Goal: Information Seeking & Learning: Learn about a topic

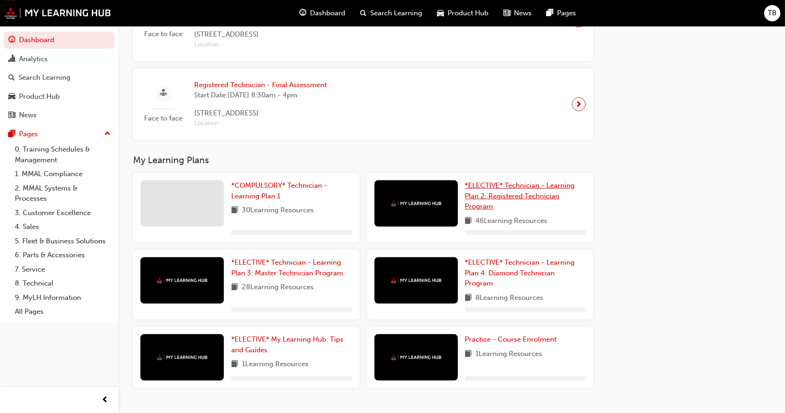
scroll to position [908, 0]
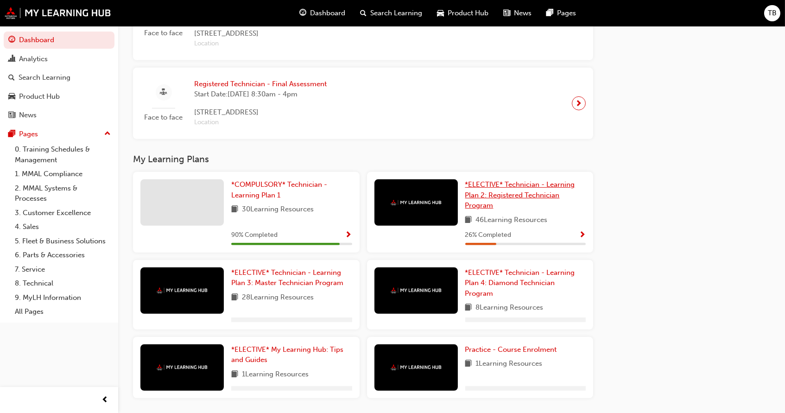
click at [511, 191] on span "*ELECTIVE* Technician - Learning Plan 2: Registered Technician Program" at bounding box center [520, 194] width 110 height 29
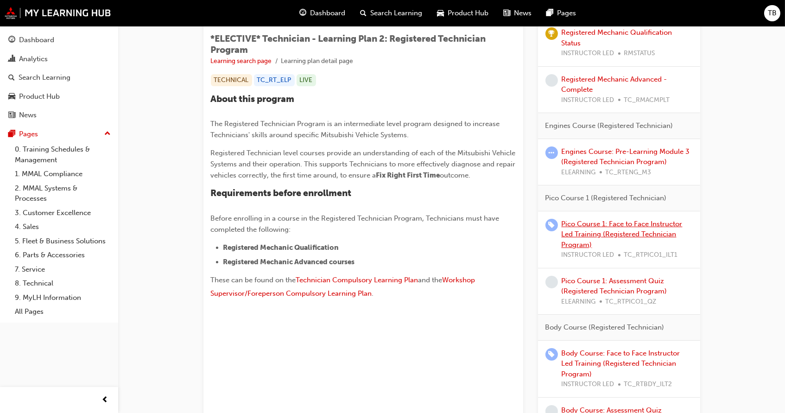
scroll to position [156, 0]
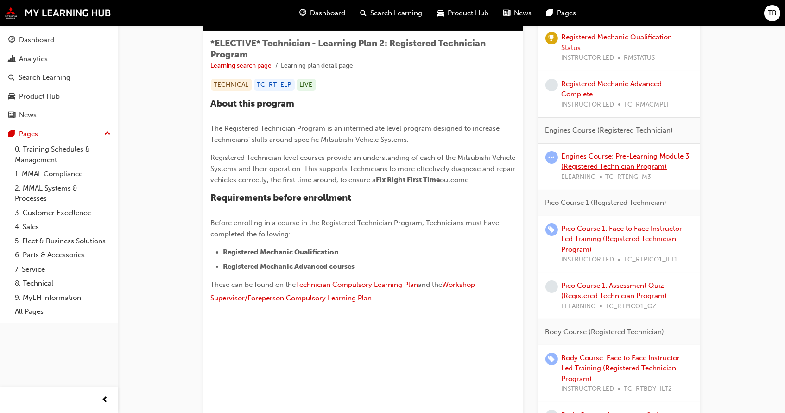
click at [595, 169] on link "Engines Course: Pre-Learning Module 3 (Registered Technician Program)" at bounding box center [626, 161] width 128 height 19
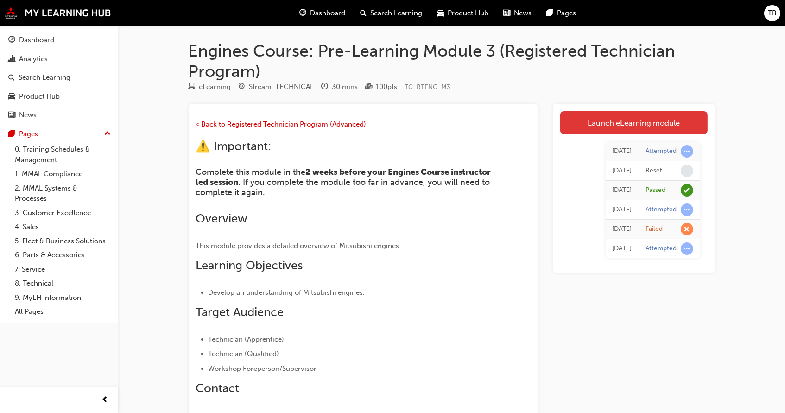
click at [615, 114] on link "Launch eLearning module" at bounding box center [633, 122] width 147 height 23
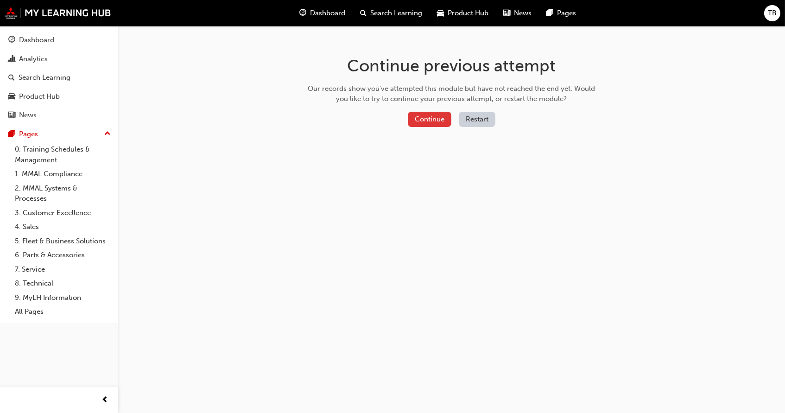
click at [423, 116] on button "Continue" at bounding box center [430, 119] width 44 height 15
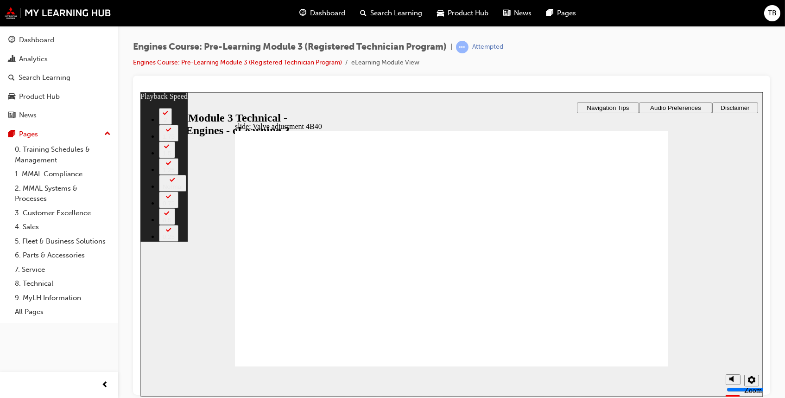
type input "303"
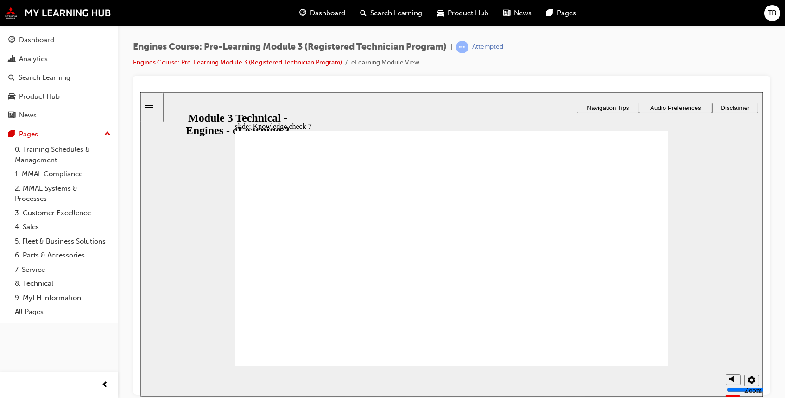
radio input "true"
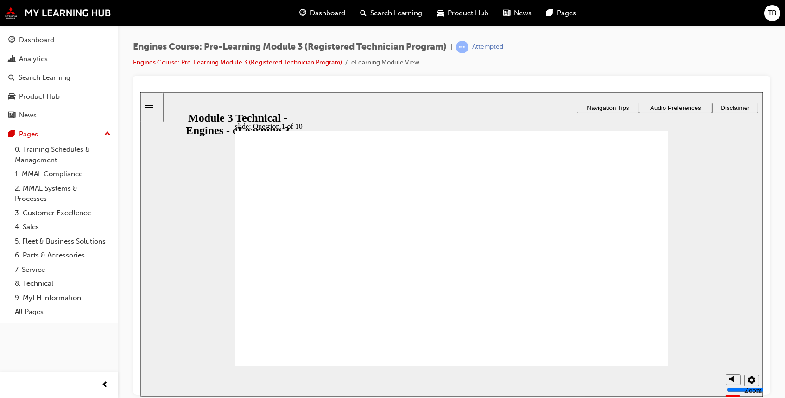
radio input "true"
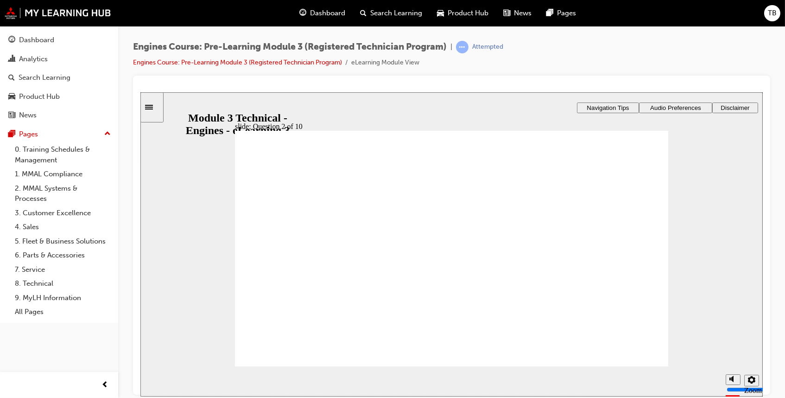
radio input "true"
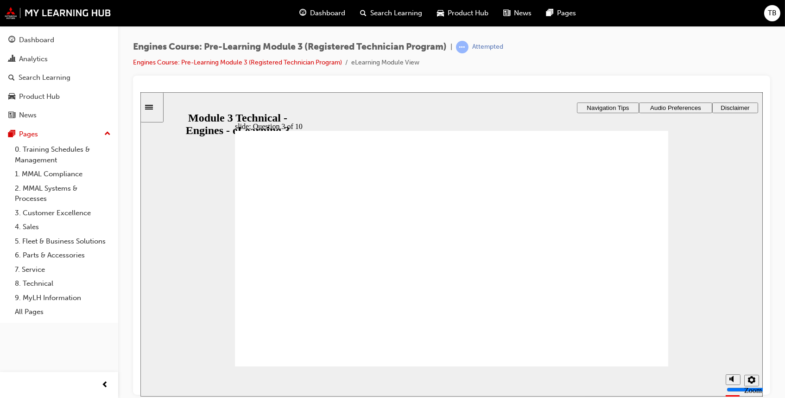
drag, startPoint x: 490, startPoint y: 297, endPoint x: 290, endPoint y: 236, distance: 209.0
drag, startPoint x: 389, startPoint y: 299, endPoint x: 526, endPoint y: 232, distance: 152.7
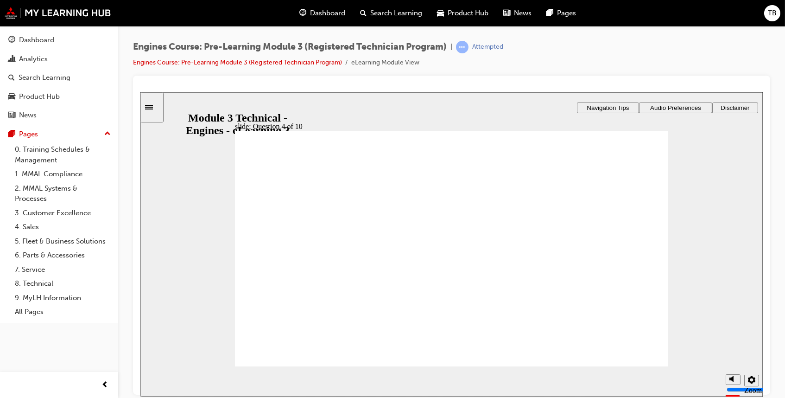
radio input "true"
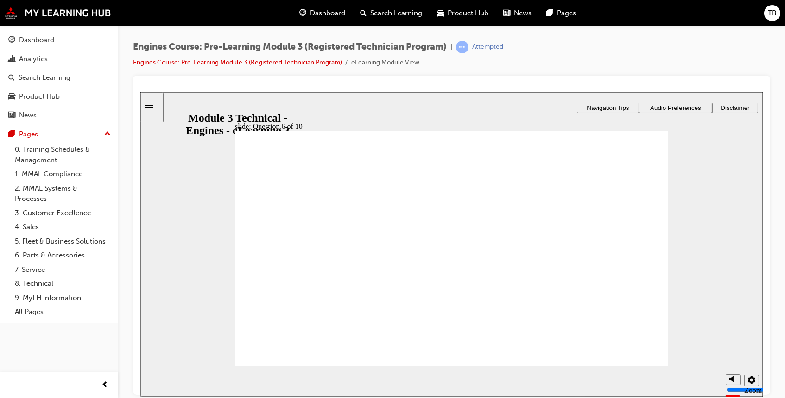
radio input "true"
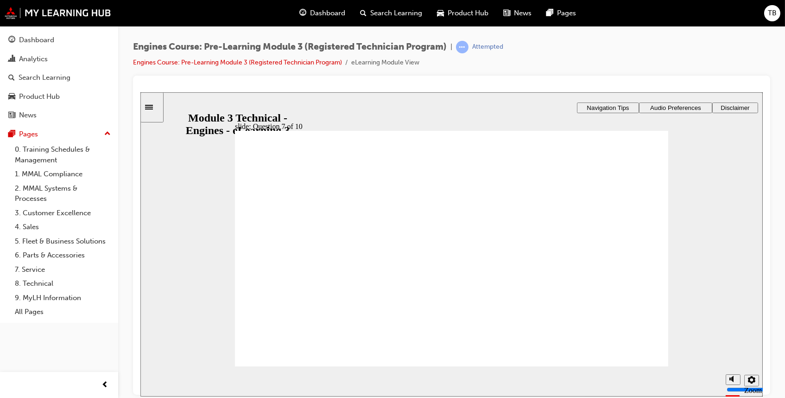
radio input "true"
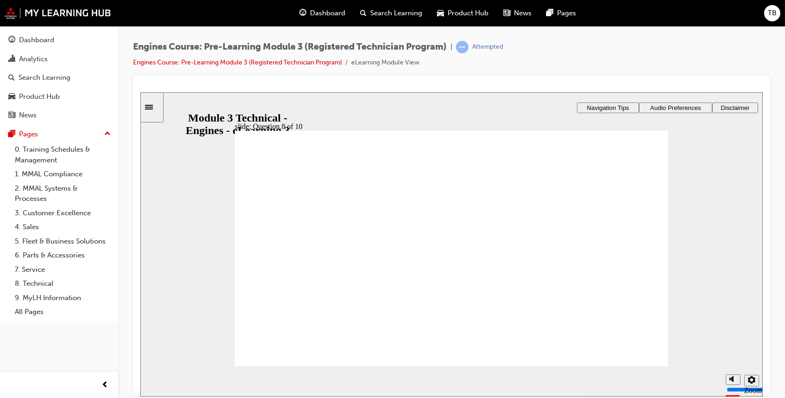
radio input "true"
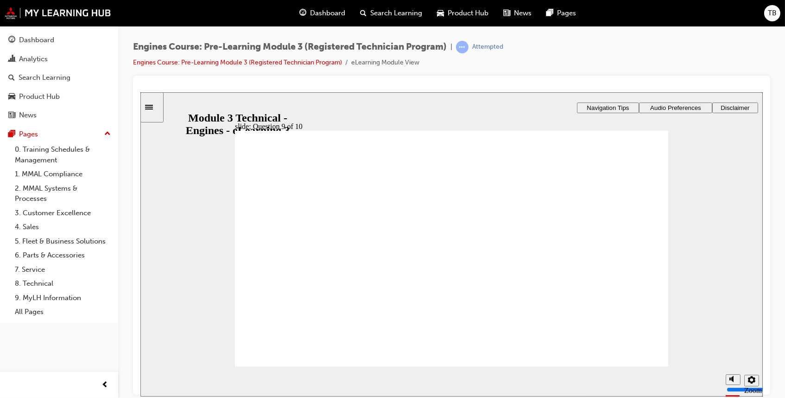
radio input "true"
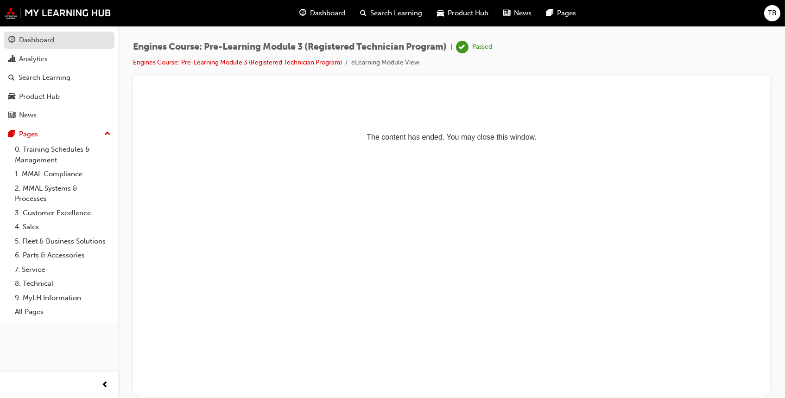
click at [51, 43] on div "Dashboard" at bounding box center [36, 40] width 35 height 11
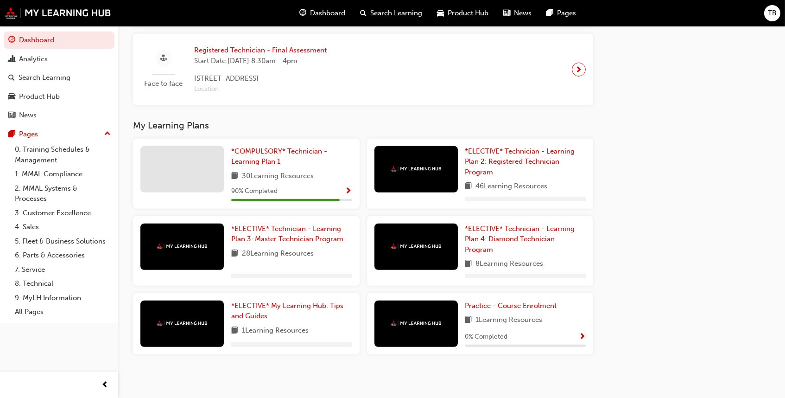
scroll to position [974, 0]
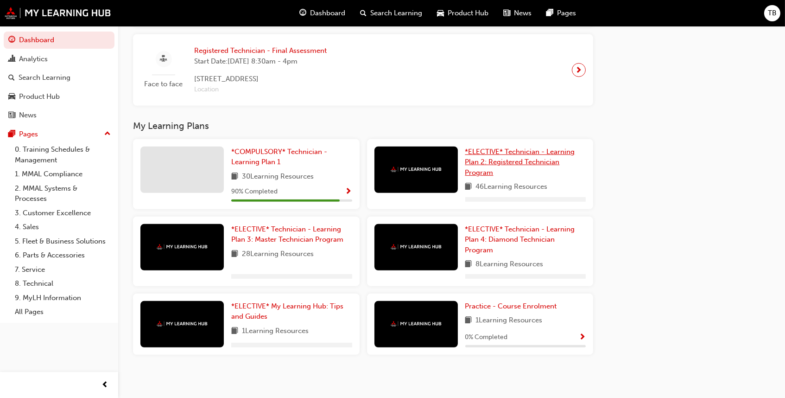
click at [504, 168] on link "*ELECTIVE* Technician - Learning Plan 2: Registered Technician Program" at bounding box center [525, 162] width 121 height 32
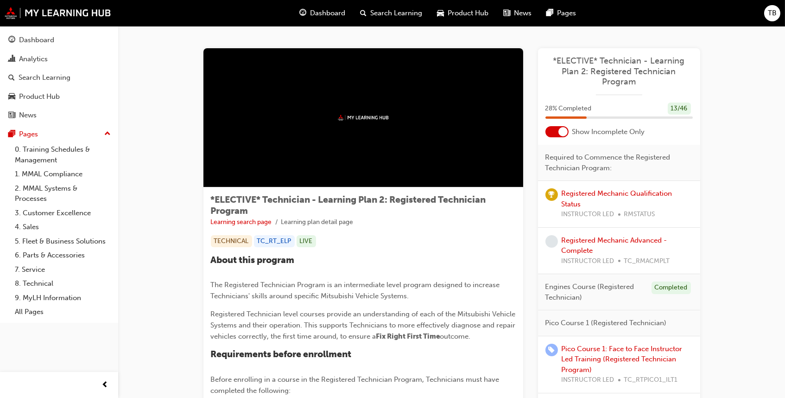
click at [562, 129] on div at bounding box center [562, 131] width 9 height 9
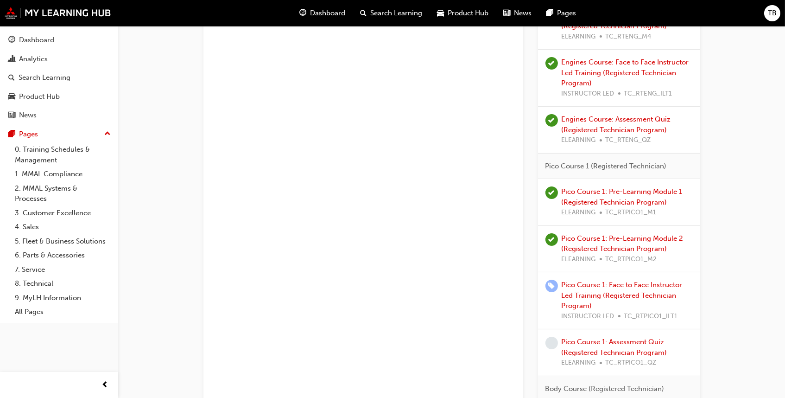
scroll to position [449, 0]
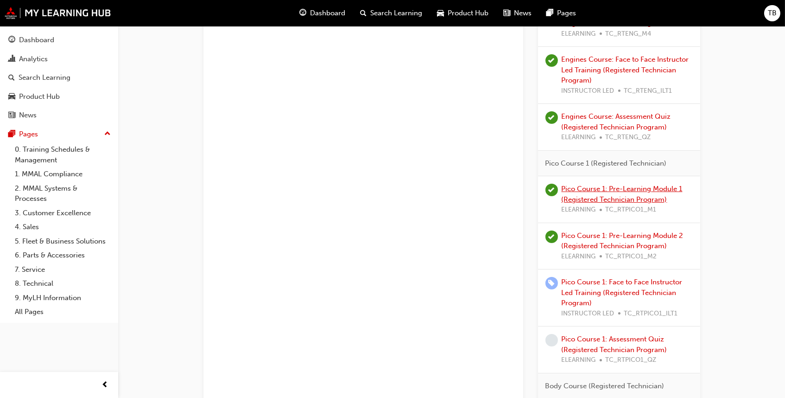
click at [620, 187] on link "Pico Course 1: Pre-Learning Module 1 (Registered Technician Program)" at bounding box center [622, 193] width 121 height 19
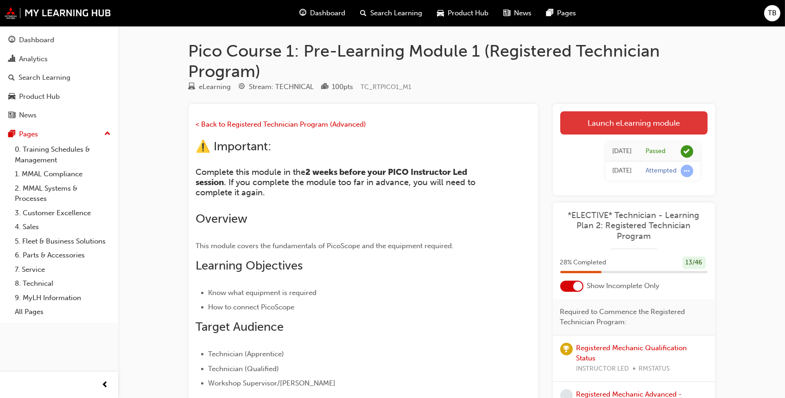
click at [597, 123] on link "Launch eLearning module" at bounding box center [633, 122] width 147 height 23
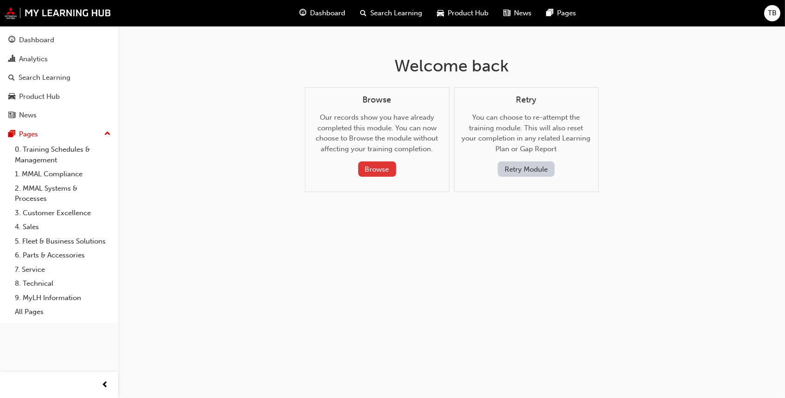
click at [381, 166] on button "Browse" at bounding box center [377, 168] width 38 height 15
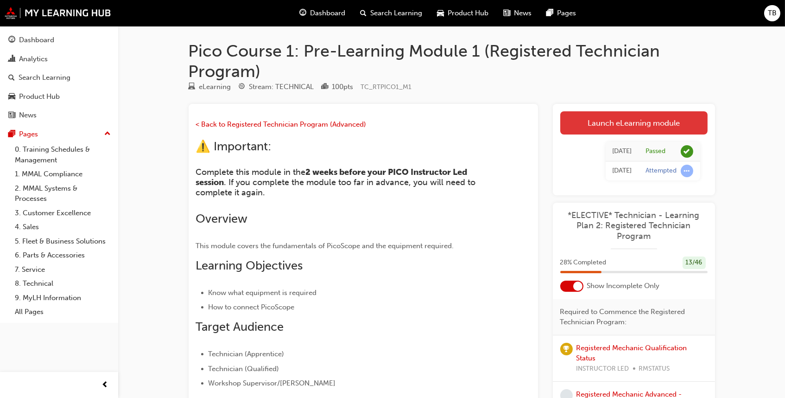
click at [622, 114] on link "Launch eLearning module" at bounding box center [633, 122] width 147 height 23
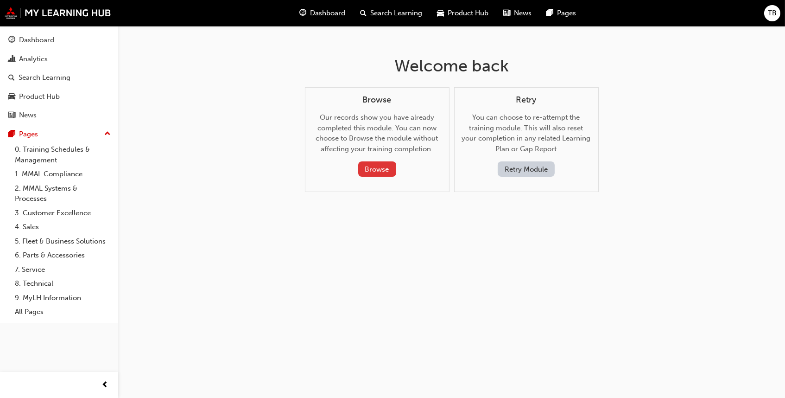
click at [380, 166] on button "Browse" at bounding box center [377, 168] width 38 height 15
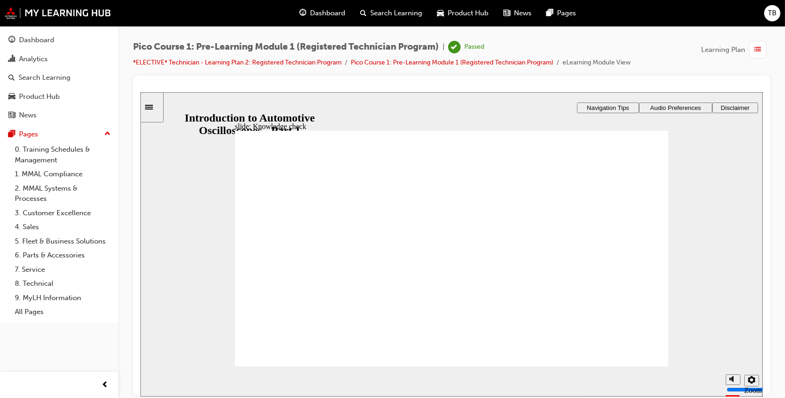
radio input "true"
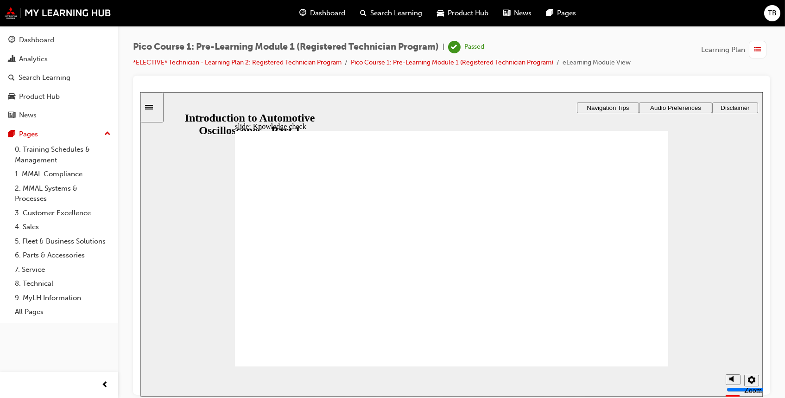
drag, startPoint x: 337, startPoint y: 253, endPoint x: 380, endPoint y: 201, distance: 67.8
drag, startPoint x: 471, startPoint y: 235, endPoint x: 558, endPoint y: 230, distance: 86.8
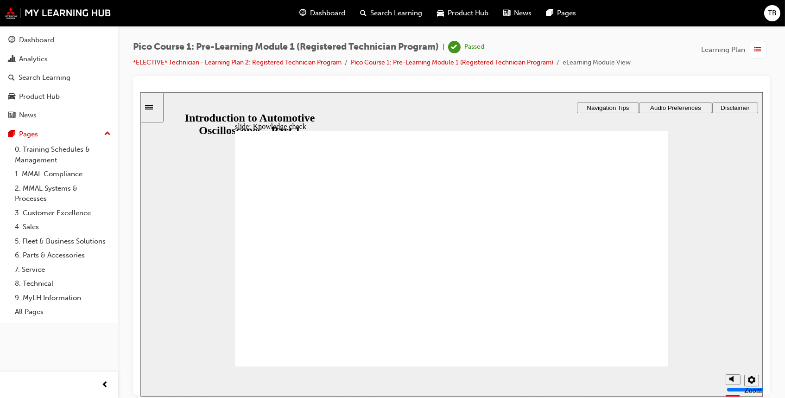
drag, startPoint x: 358, startPoint y: 258, endPoint x: 577, endPoint y: 263, distance: 219.2
drag, startPoint x: 343, startPoint y: 285, endPoint x: 553, endPoint y: 296, distance: 209.7
drag, startPoint x: 354, startPoint y: 316, endPoint x: 588, endPoint y: 318, distance: 234.9
drag, startPoint x: 311, startPoint y: 237, endPoint x: 603, endPoint y: 254, distance: 291.9
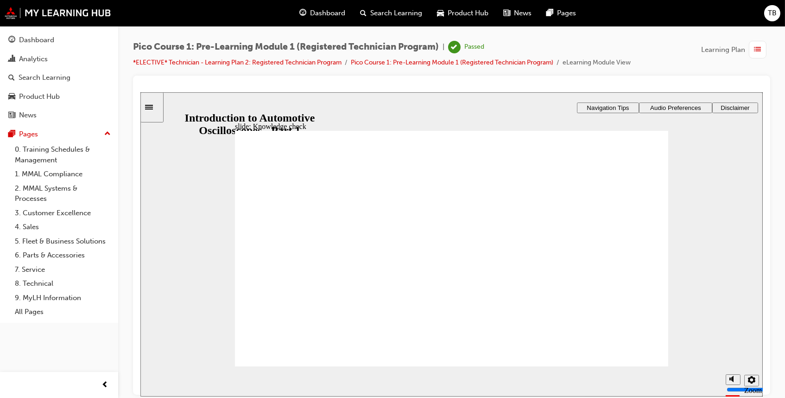
drag, startPoint x: 385, startPoint y: 265, endPoint x: 611, endPoint y: 239, distance: 227.6
click at [634, 367] on section "Playback Speed 2 1.75 1.5 1.25" at bounding box center [451, 381] width 622 height 30
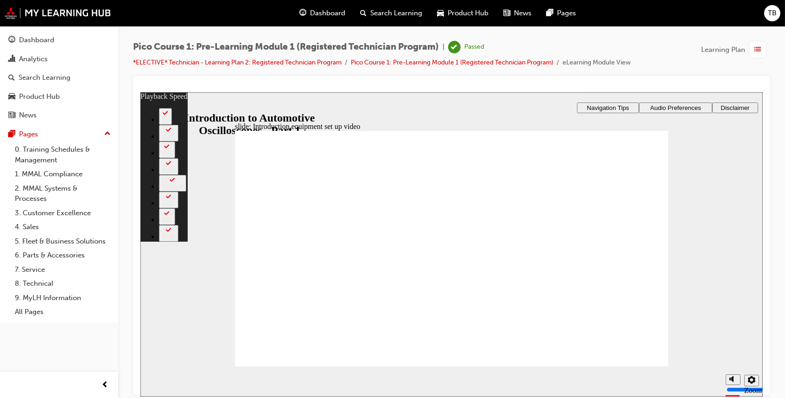
type input "146"
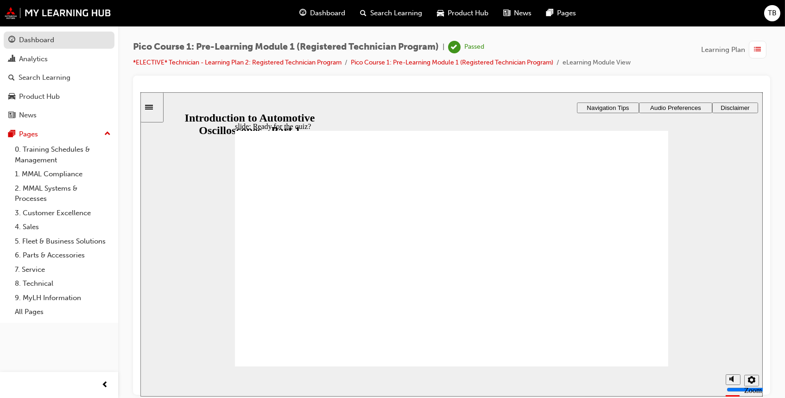
click at [60, 38] on div "Dashboard" at bounding box center [58, 40] width 101 height 12
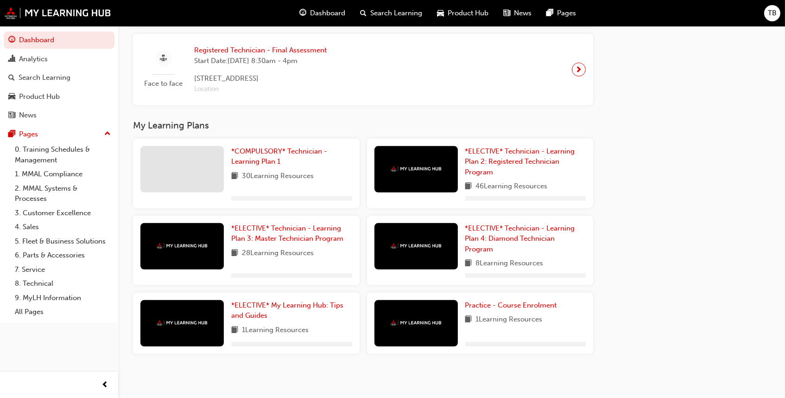
scroll to position [974, 0]
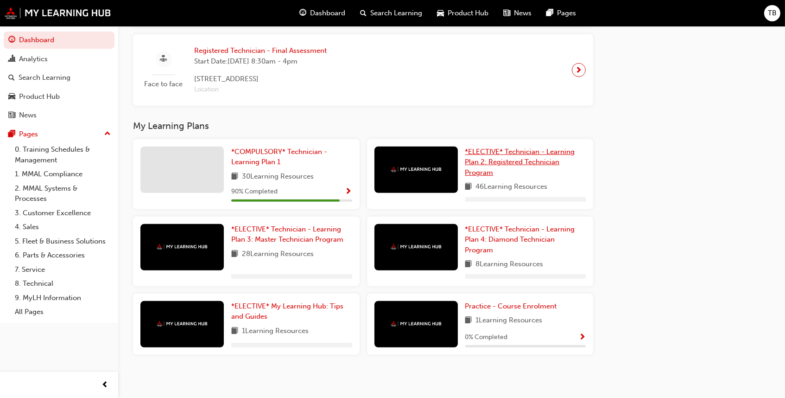
click at [496, 162] on span "*ELECTIVE* Technician - Learning Plan 2: Registered Technician Program" at bounding box center [520, 161] width 110 height 29
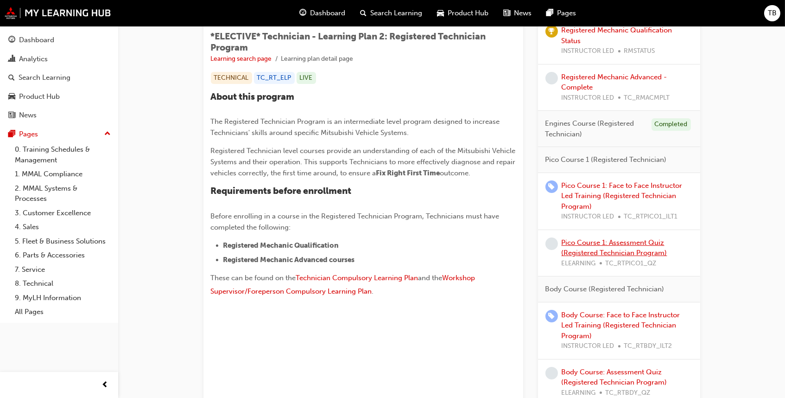
scroll to position [164, 0]
click at [616, 246] on link "Pico Course 1: Assessment Quiz (Registered Technician Program)" at bounding box center [615, 246] width 106 height 19
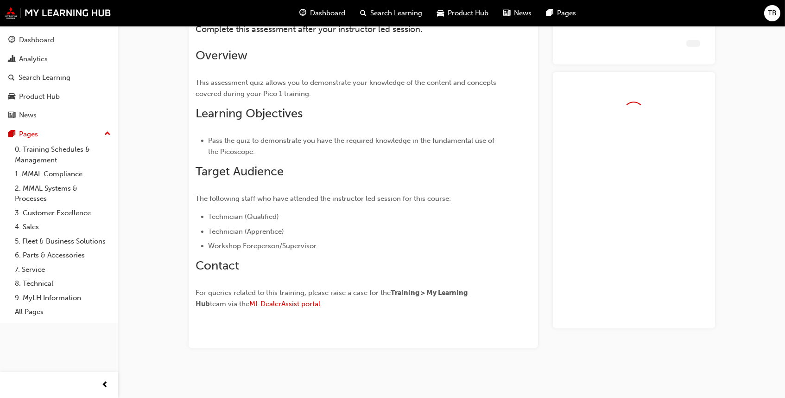
scroll to position [122, 0]
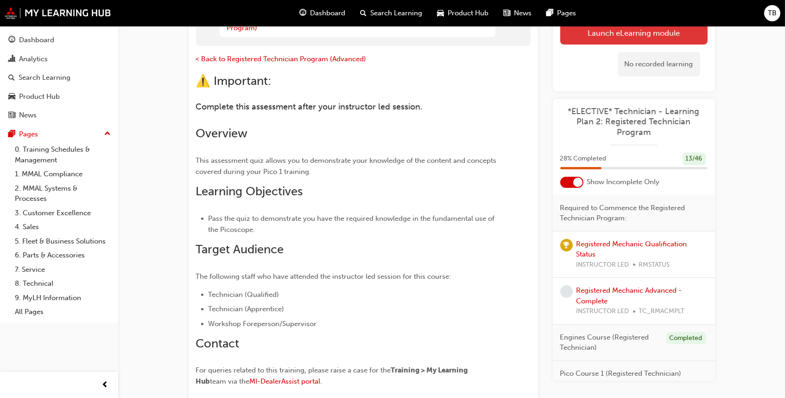
click at [616, 32] on button "Launch eLearning module" at bounding box center [633, 32] width 147 height 23
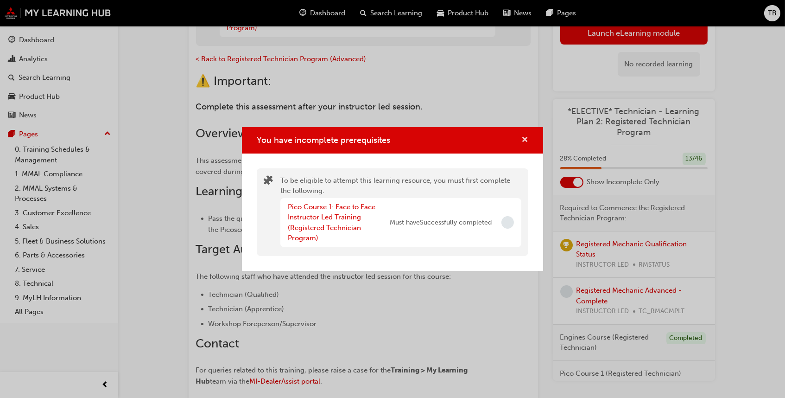
click at [523, 141] on span "cross-icon" at bounding box center [524, 140] width 7 height 8
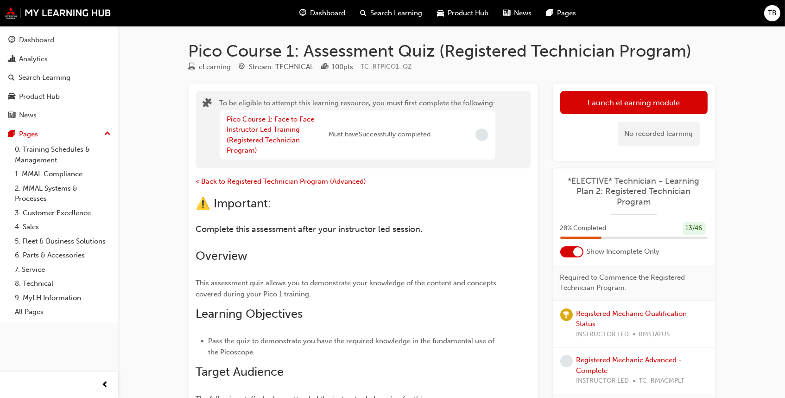
scroll to position [0, 0]
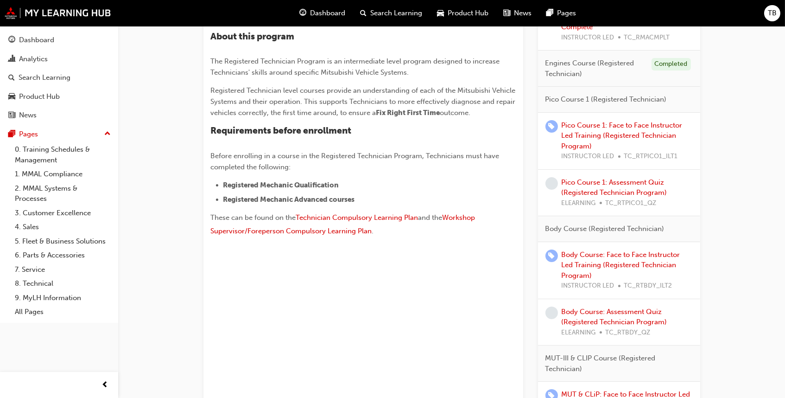
scroll to position [224, 0]
click at [588, 313] on link "Body Course: Assessment Quiz (Registered Technician Program)" at bounding box center [615, 316] width 106 height 19
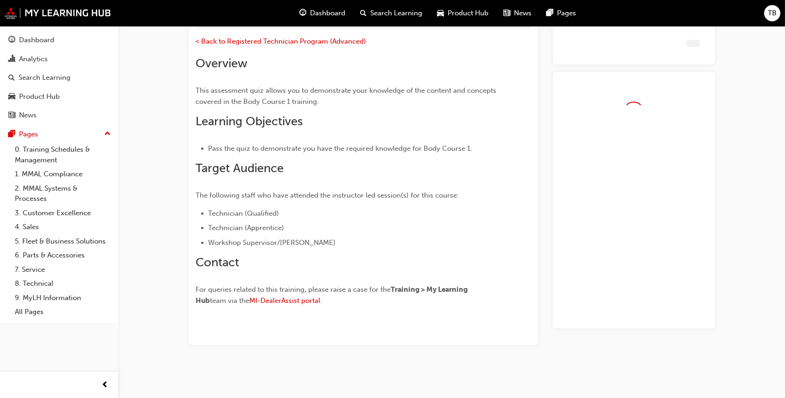
scroll to position [59, 0]
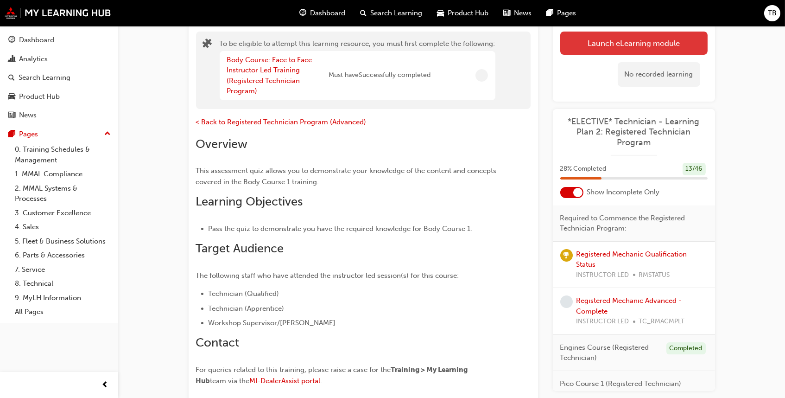
click at [575, 48] on button "Launch eLearning module" at bounding box center [633, 43] width 147 height 23
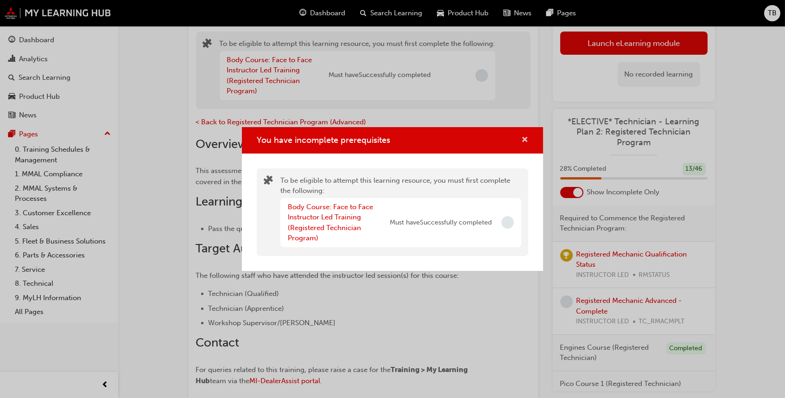
click at [523, 139] on span "cross-icon" at bounding box center [524, 140] width 7 height 8
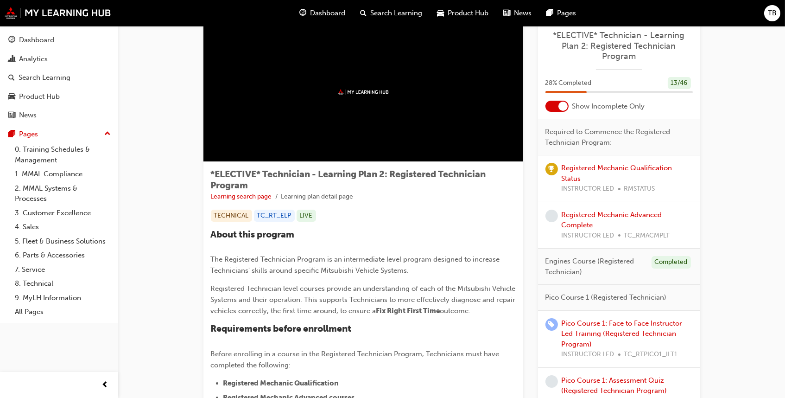
scroll to position [26, 0]
click at [586, 220] on link "Registered Mechanic Advanced - Complete" at bounding box center [615, 219] width 106 height 19
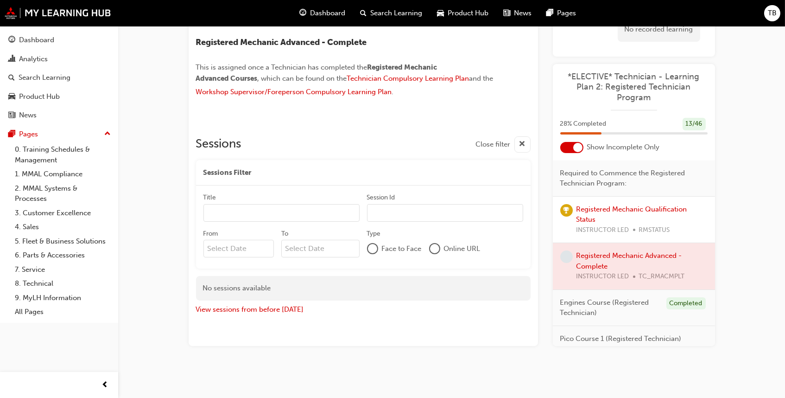
scroll to position [81, 0]
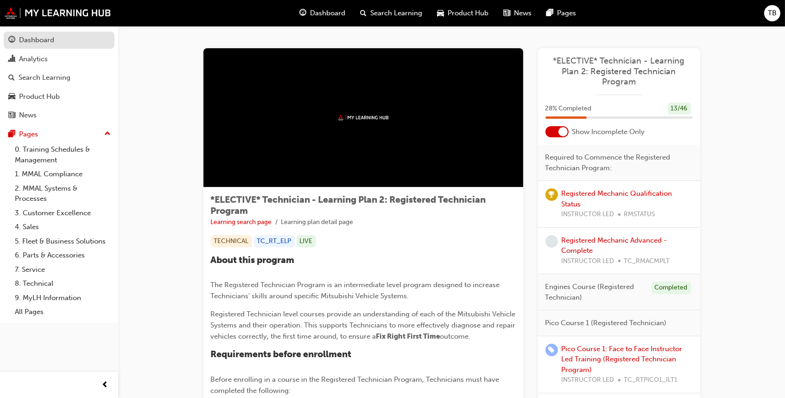
click at [36, 35] on div "Dashboard" at bounding box center [36, 40] width 35 height 11
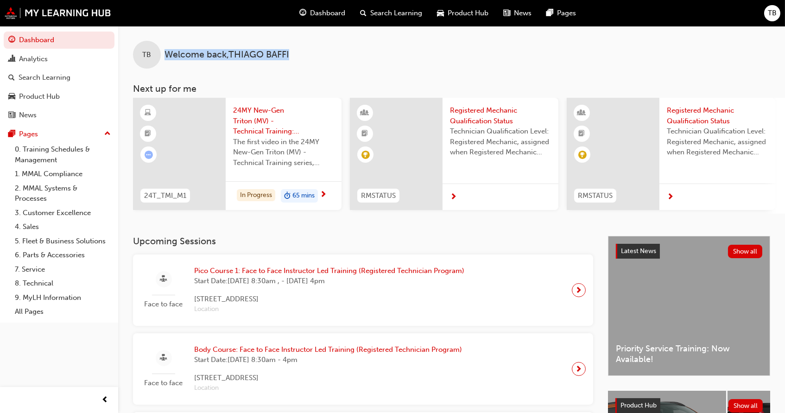
drag, startPoint x: 295, startPoint y: 54, endPoint x: 163, endPoint y: 48, distance: 132.6
click at [163, 48] on div "TB Welcome back , THIAGO BAFFI" at bounding box center [451, 47] width 667 height 43
click at [231, 31] on div "TB Welcome back , THIAGO BAFFI" at bounding box center [451, 47] width 667 height 43
drag, startPoint x: 292, startPoint y: 54, endPoint x: 184, endPoint y: 42, distance: 108.6
click at [184, 42] on div "TB Welcome back , THIAGO BAFFI" at bounding box center [451, 47] width 667 height 43
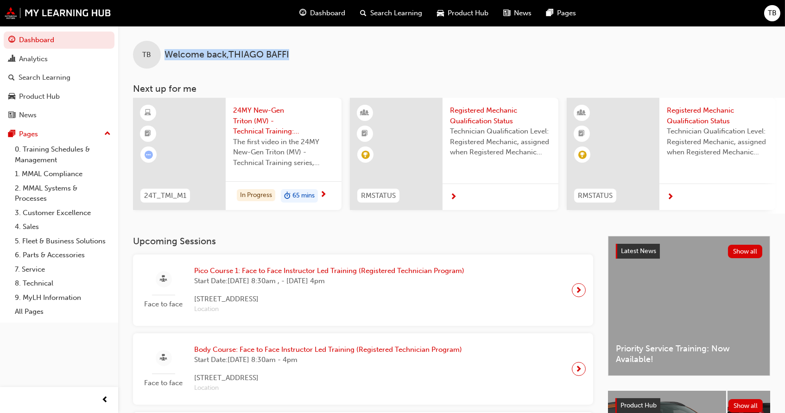
click at [297, 51] on div "TB Welcome back , THIAGO BAFFI" at bounding box center [451, 47] width 667 height 43
drag, startPoint x: 293, startPoint y: 53, endPoint x: 163, endPoint y: 38, distance: 131.1
click at [163, 38] on div "TB Welcome back , THIAGO BAFFI" at bounding box center [451, 47] width 667 height 43
click at [307, 51] on div "TB Welcome back , THIAGO BAFFI" at bounding box center [451, 47] width 667 height 43
drag, startPoint x: 300, startPoint y: 53, endPoint x: 150, endPoint y: 39, distance: 150.8
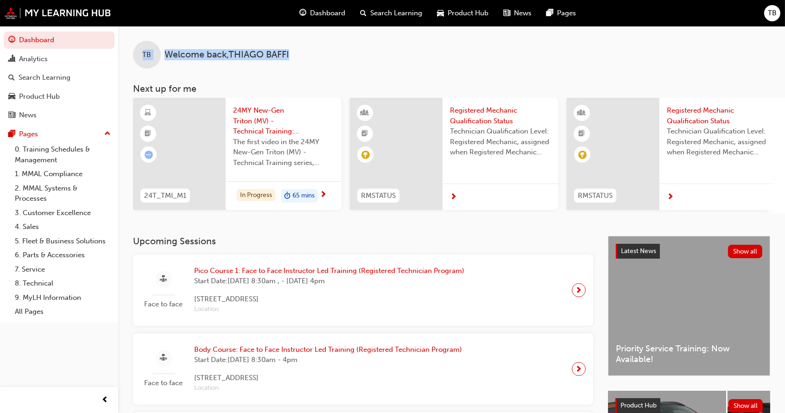
click at [150, 39] on div "TB Welcome back , THIAGO BAFFI" at bounding box center [451, 47] width 667 height 43
click at [216, 32] on div "TB Welcome back , THIAGO BAFFI" at bounding box center [451, 47] width 667 height 43
drag, startPoint x: 294, startPoint y: 58, endPoint x: 144, endPoint y: 53, distance: 150.7
click at [144, 53] on div "TB Welcome back , THIAGO BAFFI" at bounding box center [451, 47] width 667 height 43
click at [330, 50] on div "TB Welcome back , THIAGO BAFFI" at bounding box center [451, 47] width 667 height 43
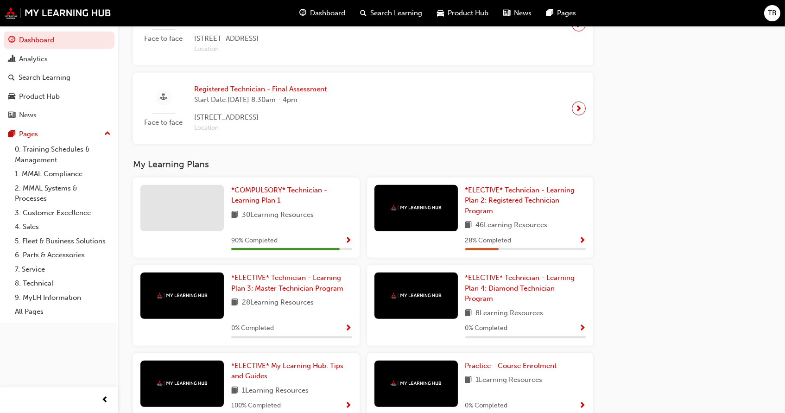
scroll to position [935, 0]
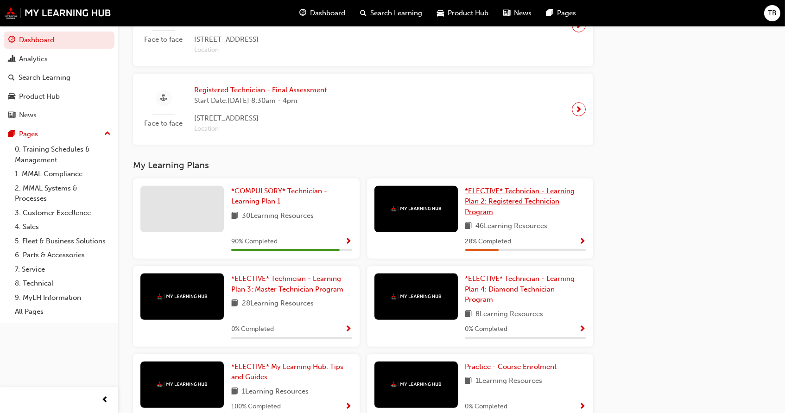
click at [501, 193] on span "*ELECTIVE* Technician - Learning Plan 2: Registered Technician Program" at bounding box center [520, 201] width 110 height 29
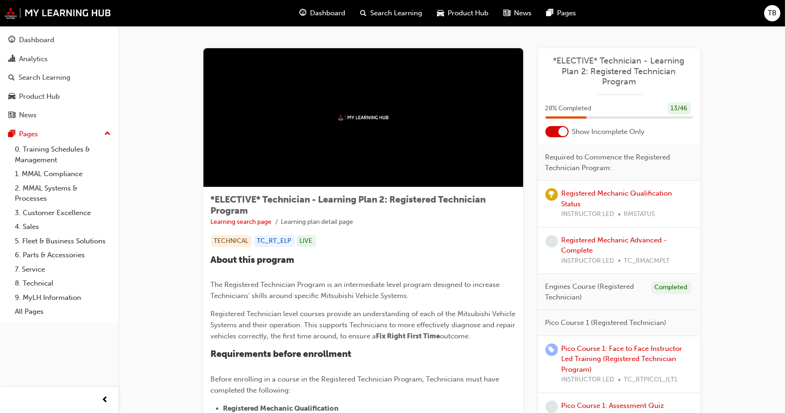
click at [560, 128] on div at bounding box center [562, 131] width 9 height 9
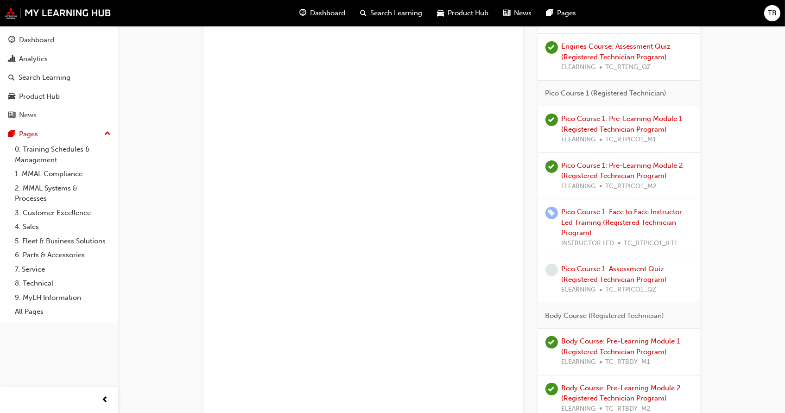
scroll to position [523, 0]
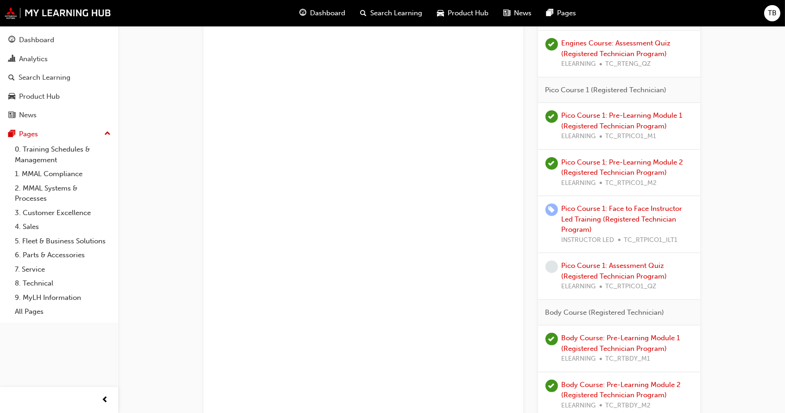
click at [629, 161] on link "Pico Course 1: Pre-Learning Module 2 (Registered Technician Program)" at bounding box center [623, 167] width 122 height 19
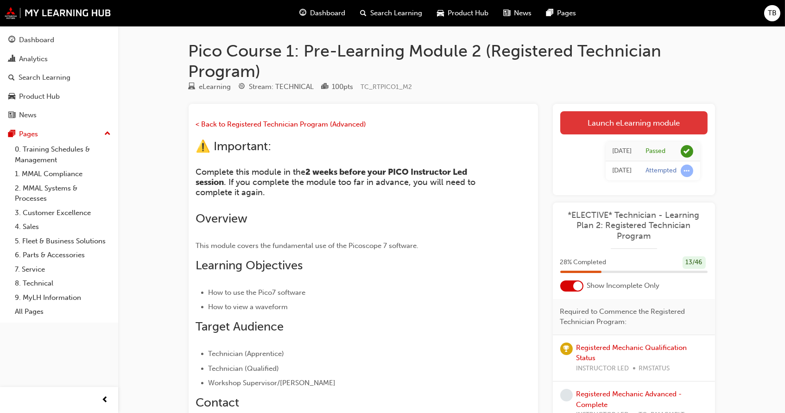
click at [582, 118] on link "Launch eLearning module" at bounding box center [633, 122] width 147 height 23
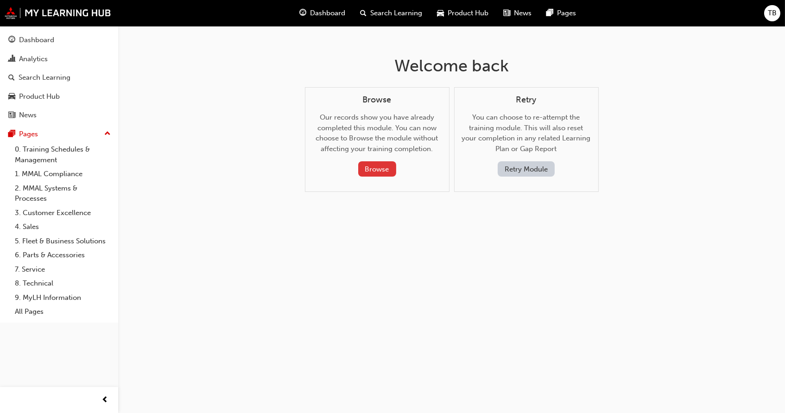
click at [374, 168] on button "Browse" at bounding box center [377, 168] width 38 height 15
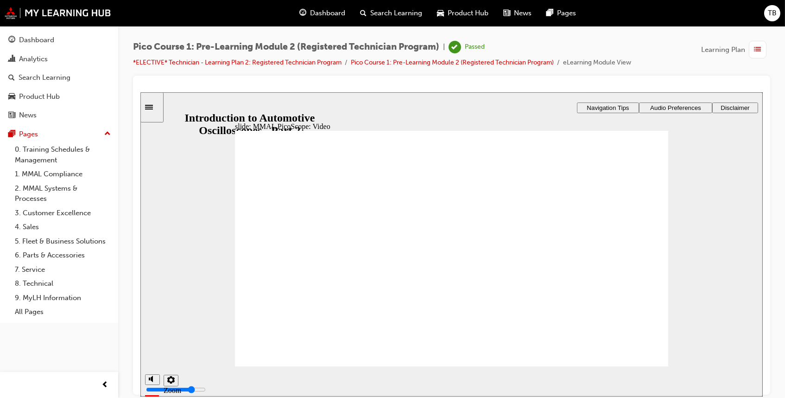
click at [167, 380] on icon "settings" at bounding box center [170, 378] width 7 height 7
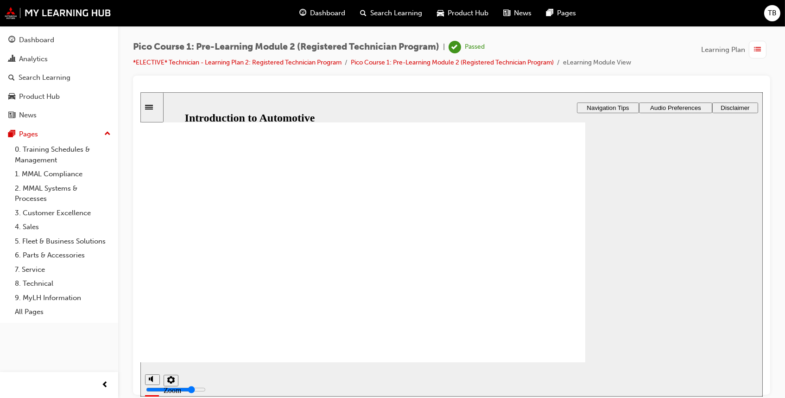
scroll to position [11, 0]
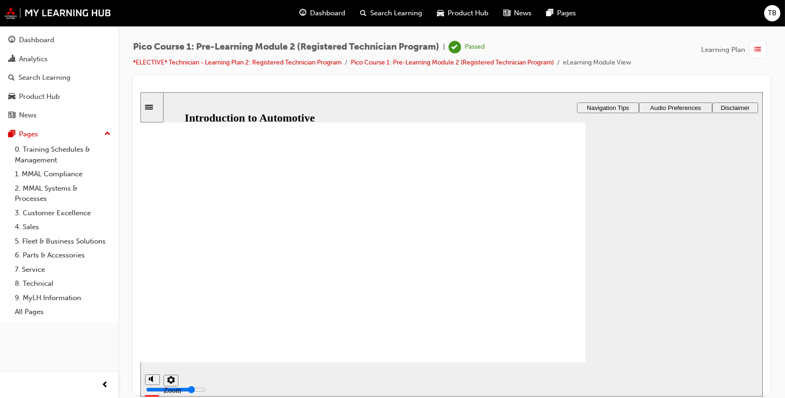
click at [165, 377] on button "settings" at bounding box center [170, 380] width 15 height 12
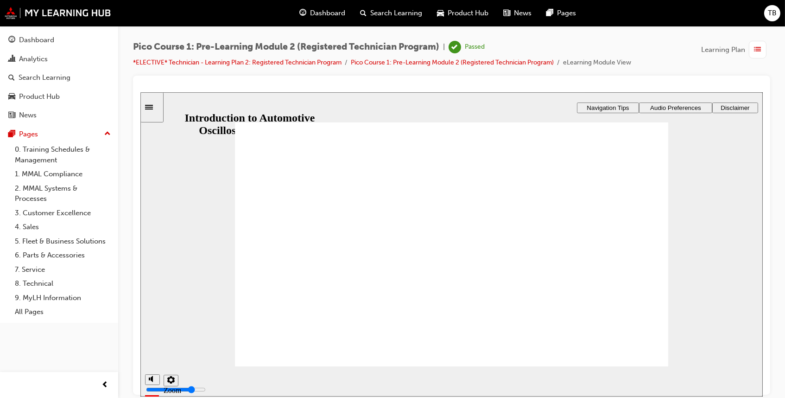
scroll to position [0, 0]
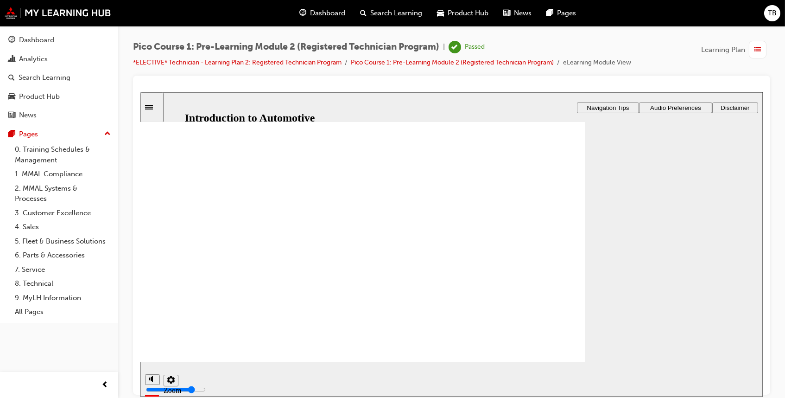
scroll to position [11, 0]
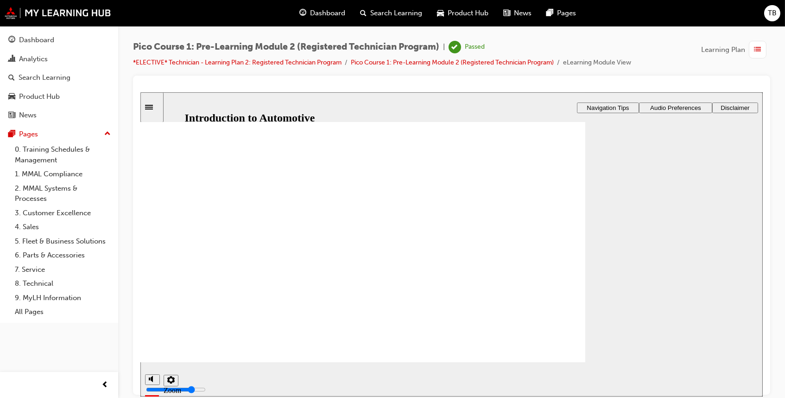
click at [170, 378] on icon "settings" at bounding box center [170, 378] width 7 height 7
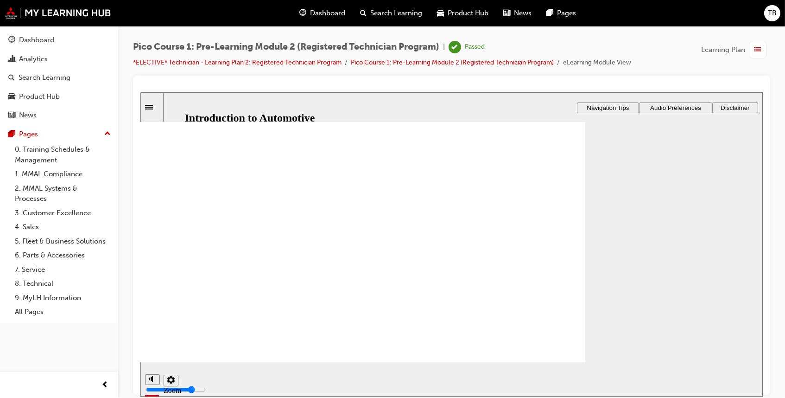
click at [720, 186] on div "Rectangle 1 Rectangle 3 MMAL PicoScope: Video play icon 1 Oval 1 Group 1 Click …" at bounding box center [449, 245] width 618 height 250
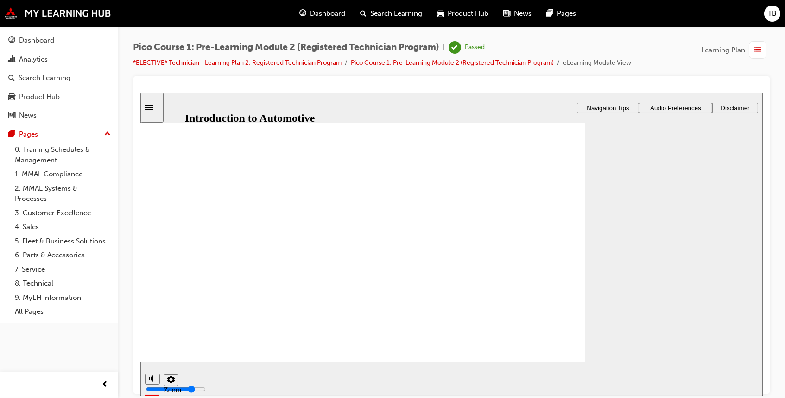
scroll to position [5, 0]
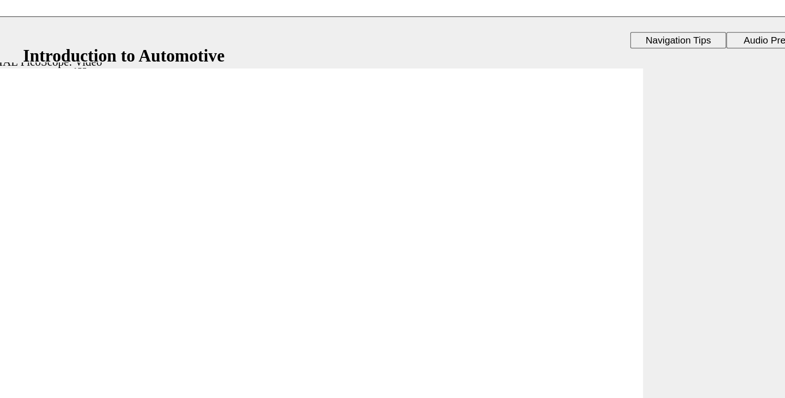
drag, startPoint x: 293, startPoint y: 154, endPoint x: 250, endPoint y: 147, distance: 43.6
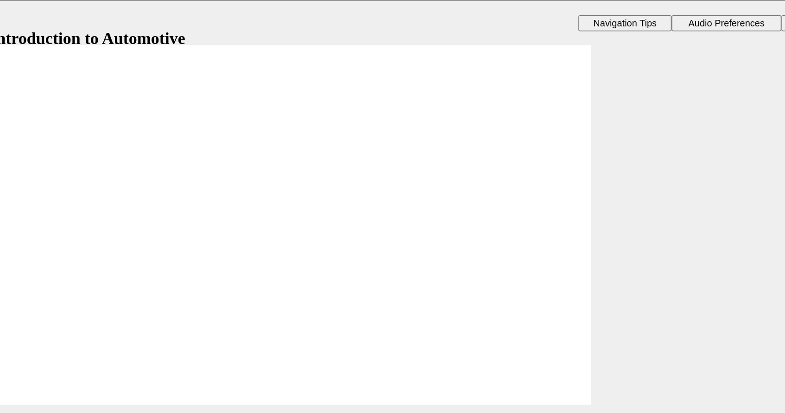
scroll to position [0, 0]
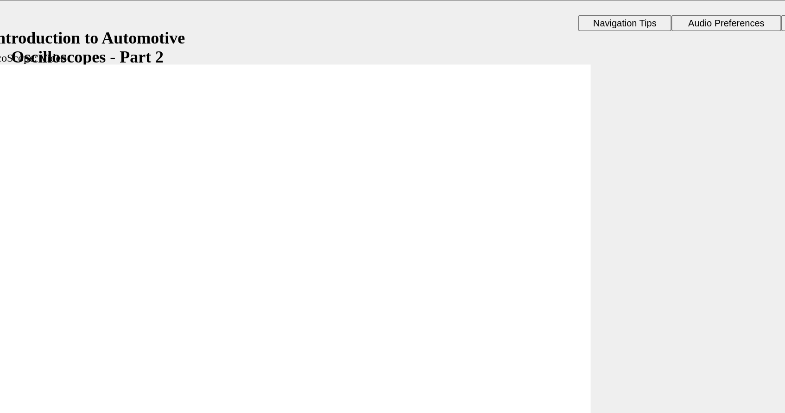
drag, startPoint x: 194, startPoint y: 235, endPoint x: 263, endPoint y: 61, distance: 187.2
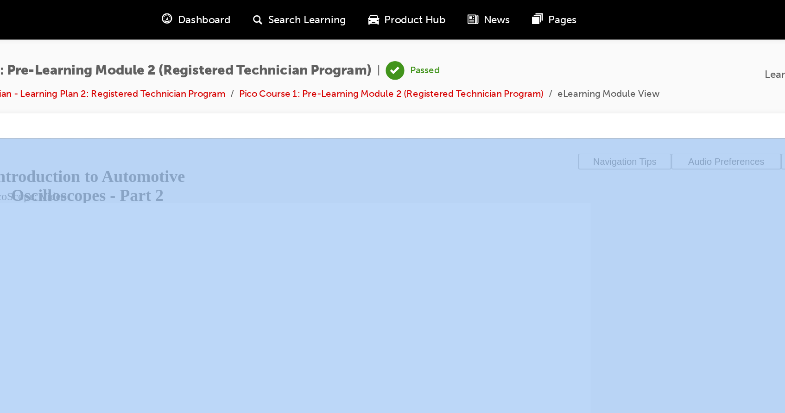
drag, startPoint x: 272, startPoint y: 77, endPoint x: 272, endPoint y: 307, distance: 229.8
click at [272, 307] on html "Your version of Internet Explorer is outdated and not supported. Please upgrade…" at bounding box center [392, 206] width 785 height 413
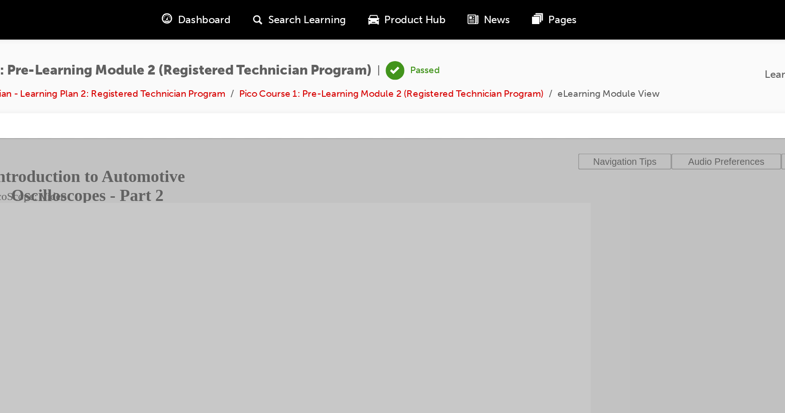
drag, startPoint x: 264, startPoint y: 263, endPoint x: 286, endPoint y: 250, distance: 26.0
